Goal: Task Accomplishment & Management: Manage account settings

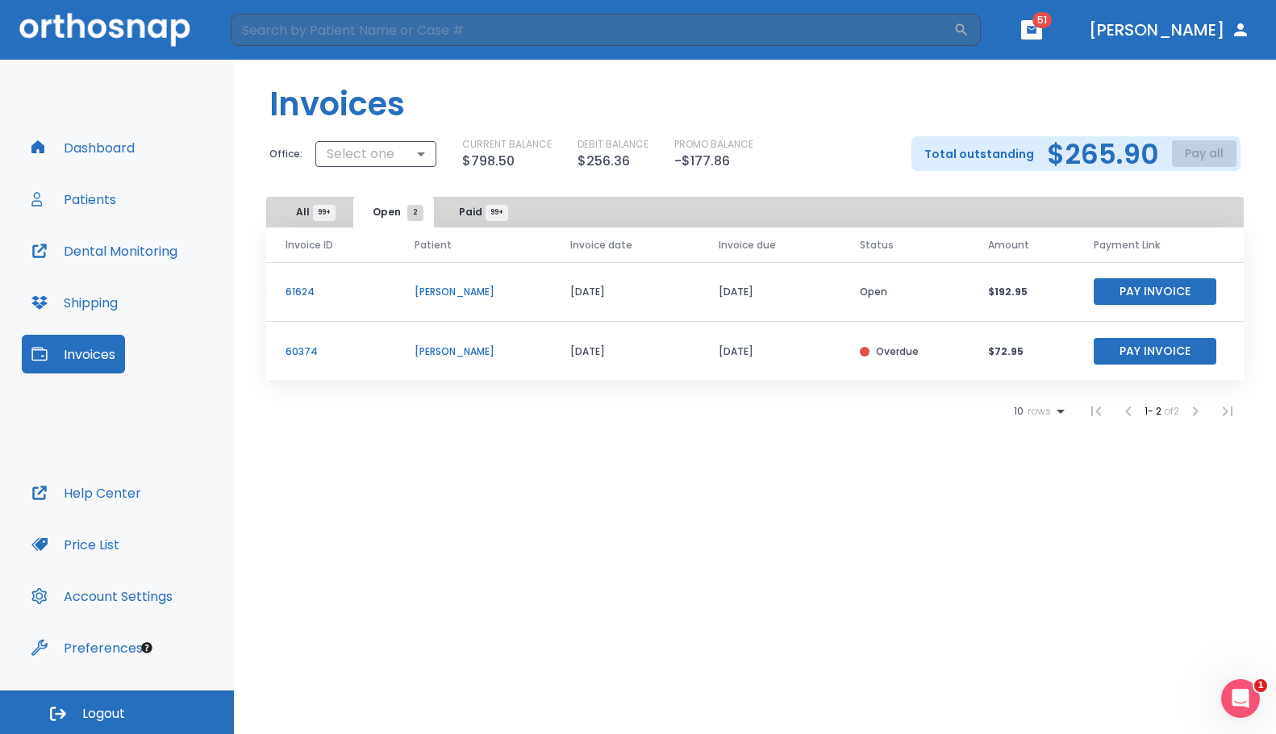
click at [90, 154] on button "Dashboard" at bounding box center [83, 147] width 123 height 39
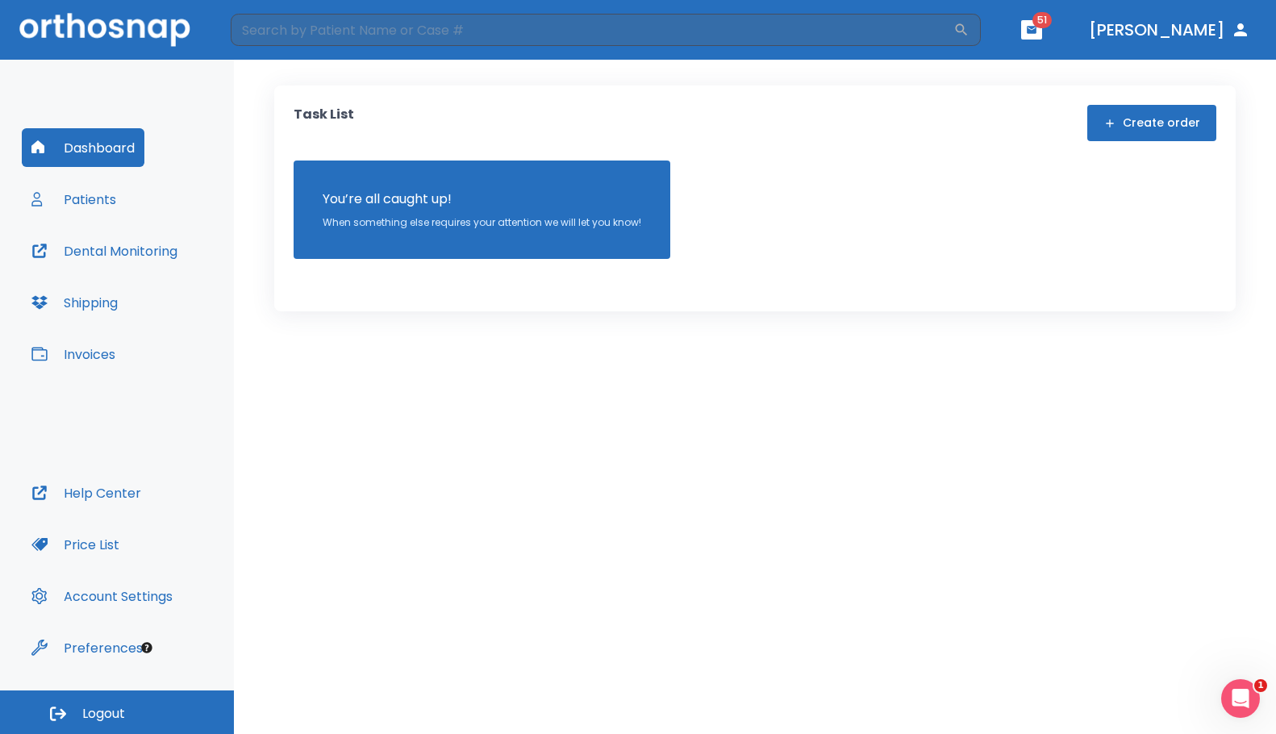
click at [622, 91] on div "Task List Create order You’re all caught up! When something else requires your …" at bounding box center [754, 198] width 961 height 226
click at [1214, 29] on button "[PERSON_NAME]" at bounding box center [1169, 29] width 174 height 29
click at [1036, 30] on icon "button" at bounding box center [1032, 29] width 10 height 7
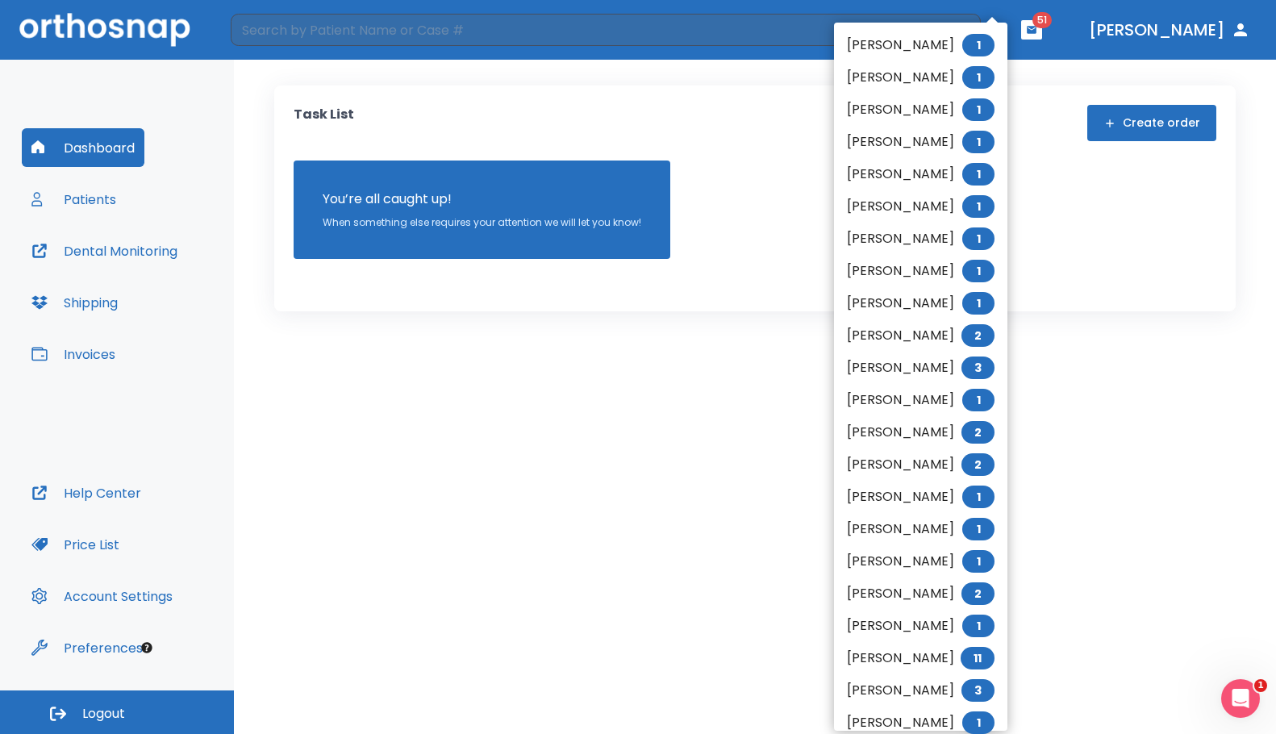
click at [1230, 39] on div at bounding box center [638, 367] width 1276 height 734
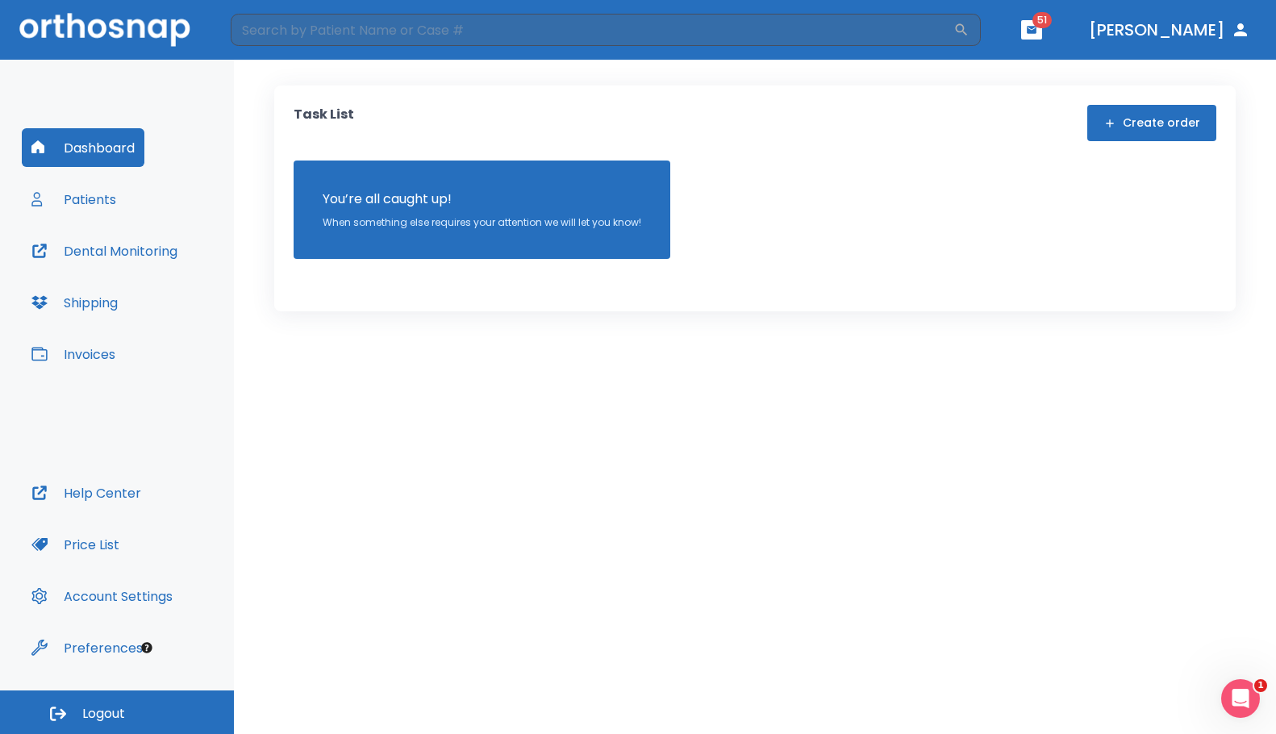
click at [1241, 35] on div "[PERSON_NAME] 1 [PERSON_NAME] 1 [PERSON_NAME] 1 [PERSON_NAME] 1 [PERSON_NAME] 1…" at bounding box center [638, 367] width 1276 height 734
click at [88, 352] on button "Invoices" at bounding box center [73, 354] width 103 height 39
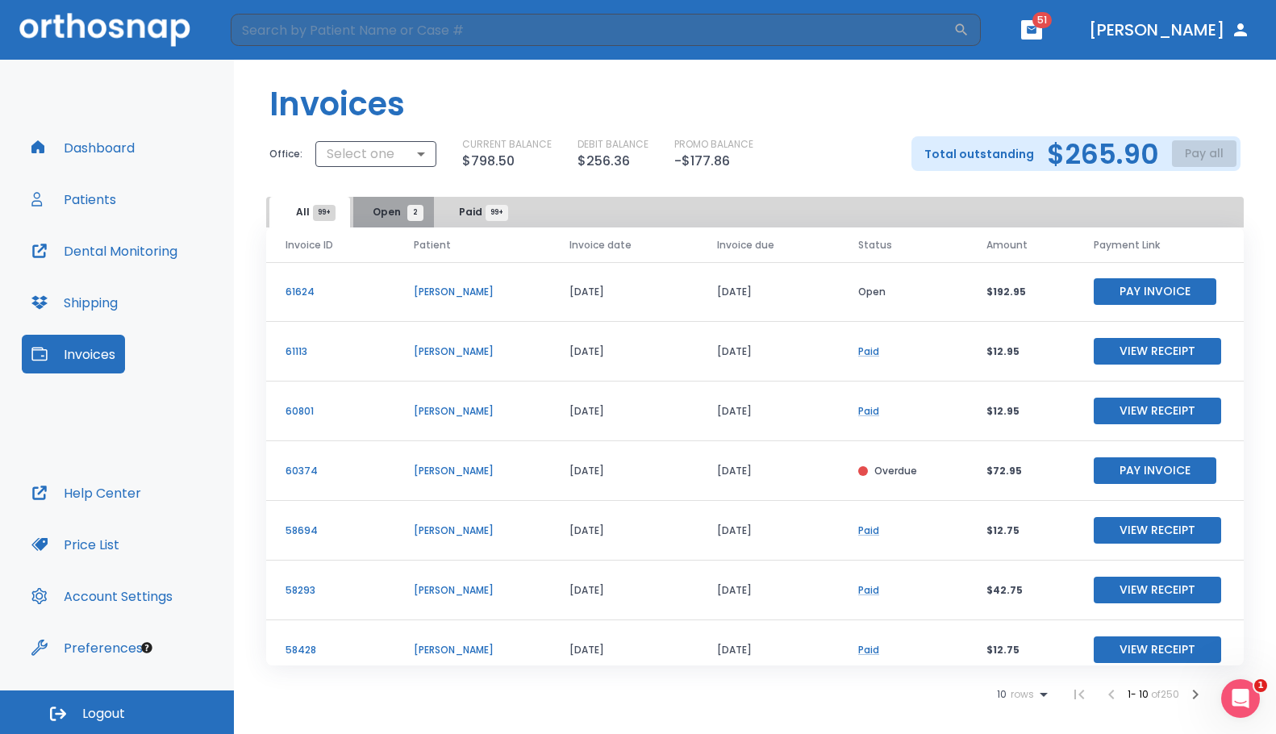
click at [398, 210] on span "Open 2" at bounding box center [394, 212] width 43 height 15
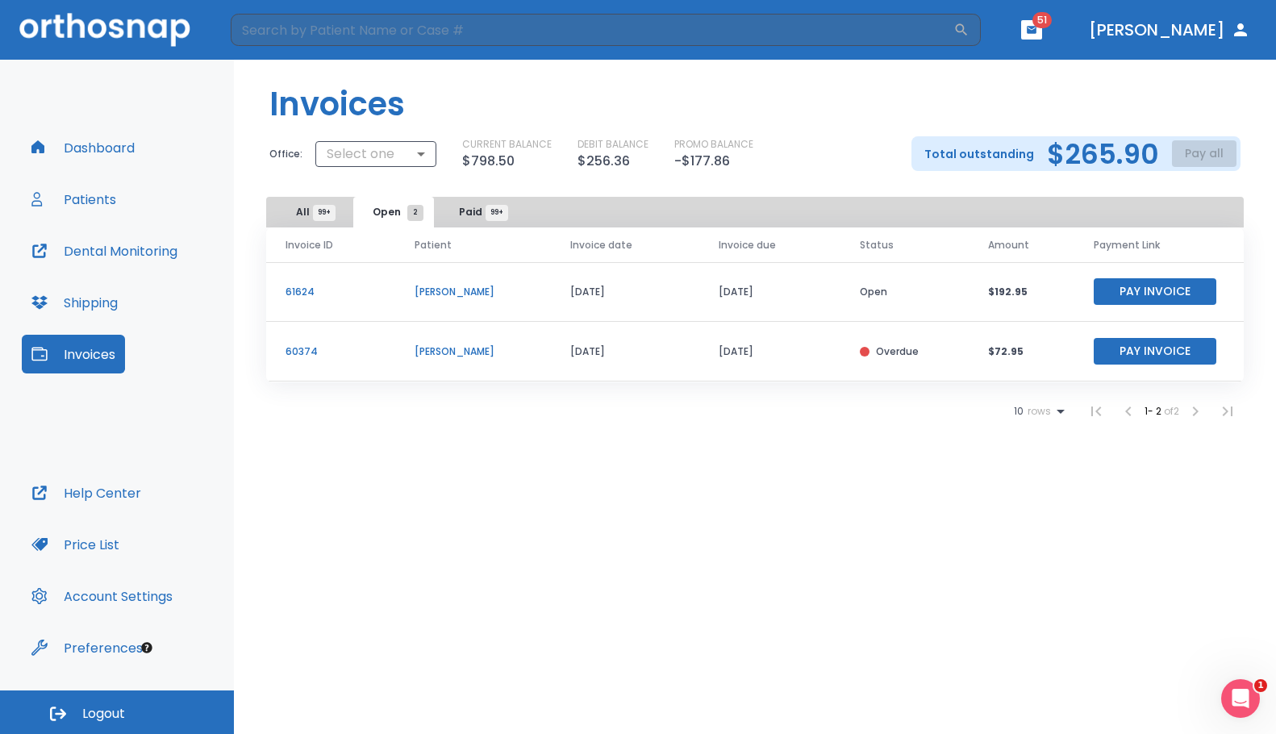
click at [563, 478] on div "Invoices Office: Select one ​ CURRENT BALANCE $798.50 DEBIT BALANCE $256.36 PRO…" at bounding box center [755, 397] width 1042 height 674
